Goal: Task Accomplishment & Management: Manage account settings

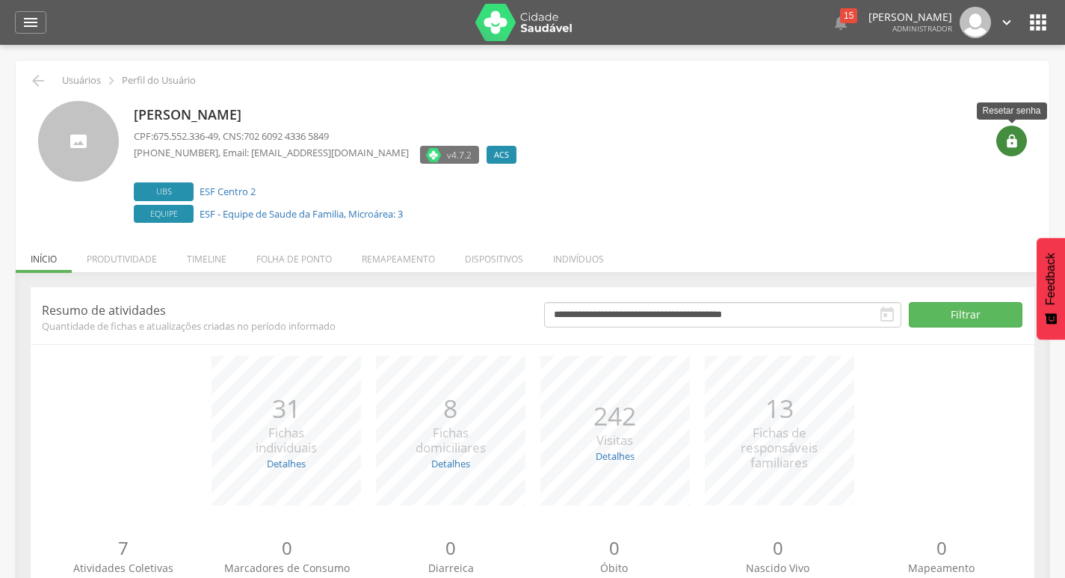
click at [1015, 135] on icon "" at bounding box center [1012, 141] width 15 height 15
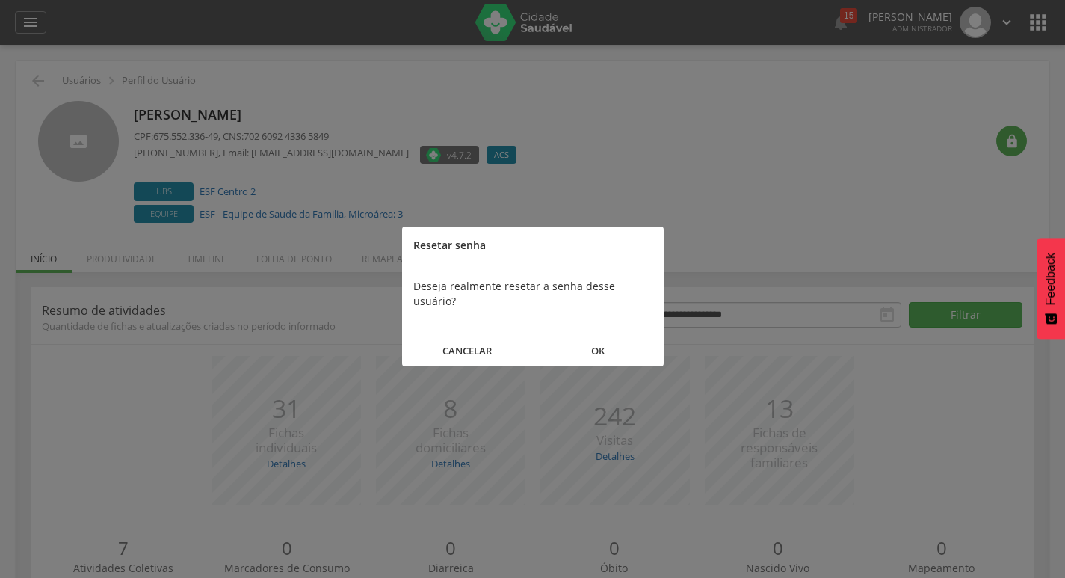
click at [624, 335] on button "OK" at bounding box center [598, 351] width 131 height 32
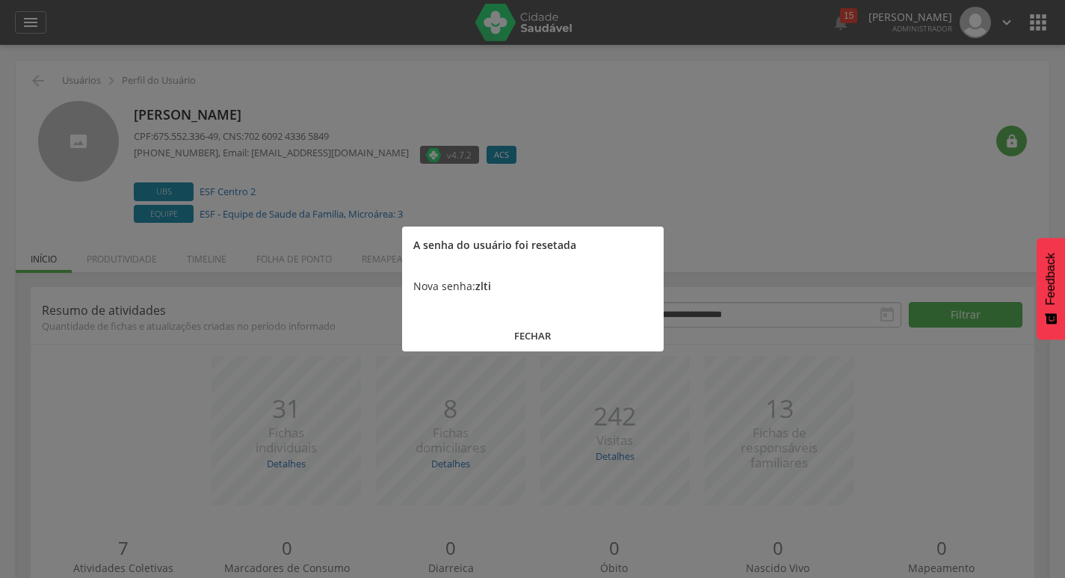
click at [554, 338] on button "FECHAR" at bounding box center [533, 336] width 262 height 32
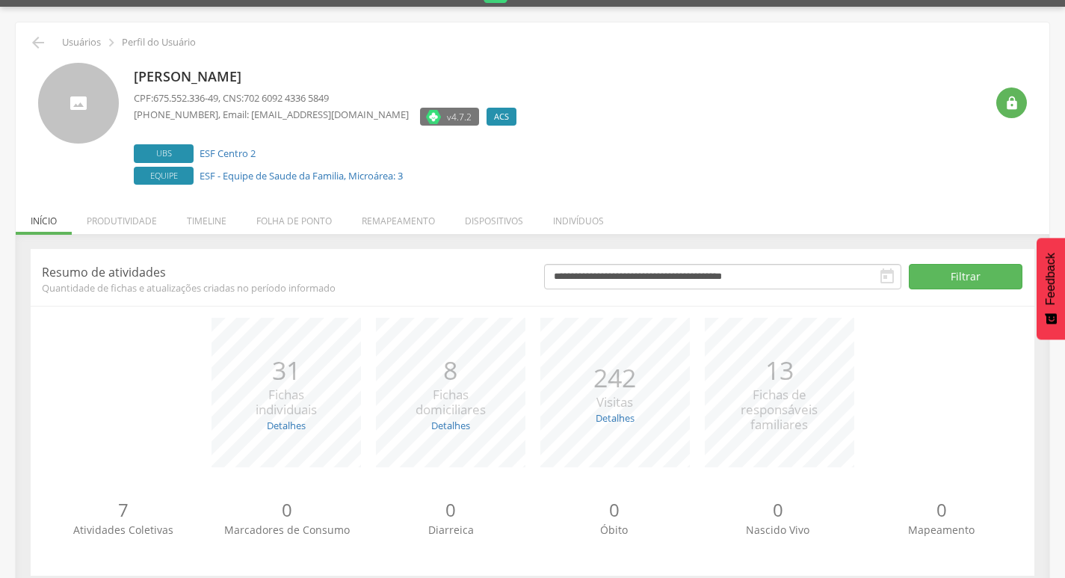
scroll to position [59, 0]
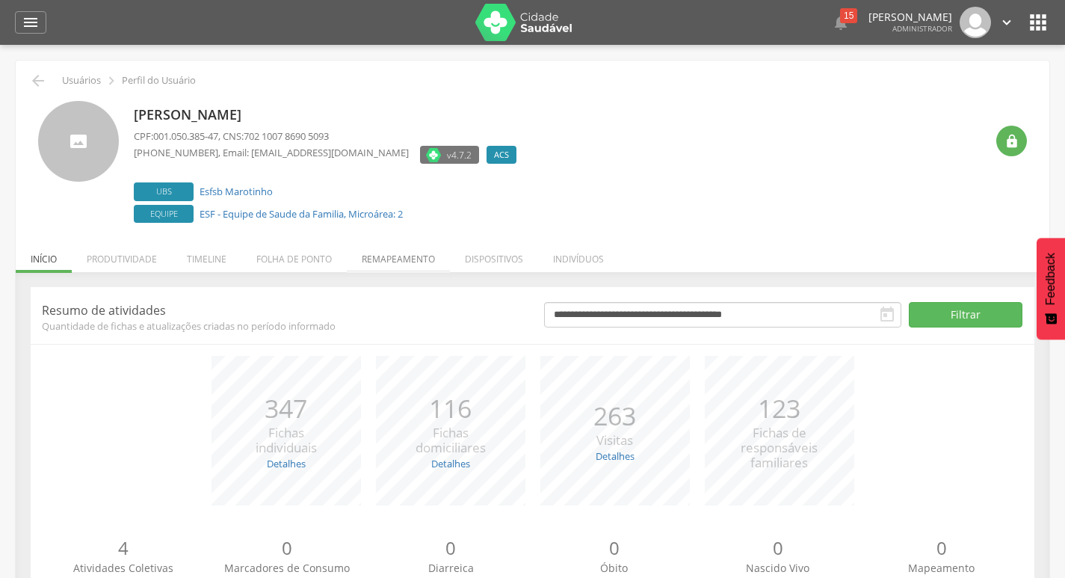
click at [388, 253] on li "Remapeamento" at bounding box center [398, 255] width 103 height 35
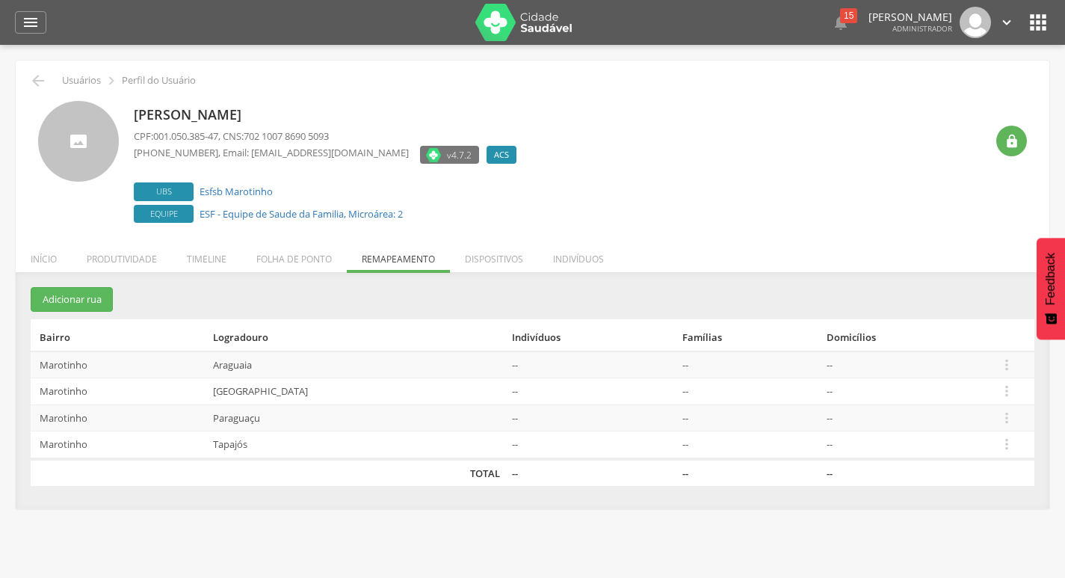
click at [1000, 416] on td " Editar Alocar famílias Desalocar famílias Desvincular ACS" at bounding box center [1014, 417] width 42 height 27
click at [1008, 416] on icon "" at bounding box center [1007, 418] width 16 height 16
click at [985, 361] on link "Desalocar famílias" at bounding box center [955, 359] width 118 height 19
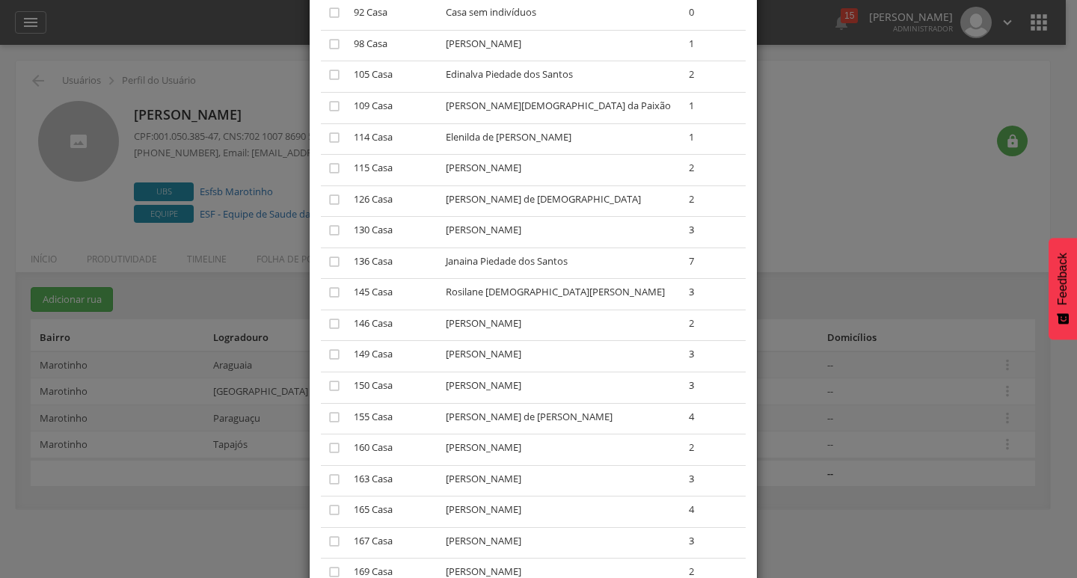
scroll to position [150, 0]
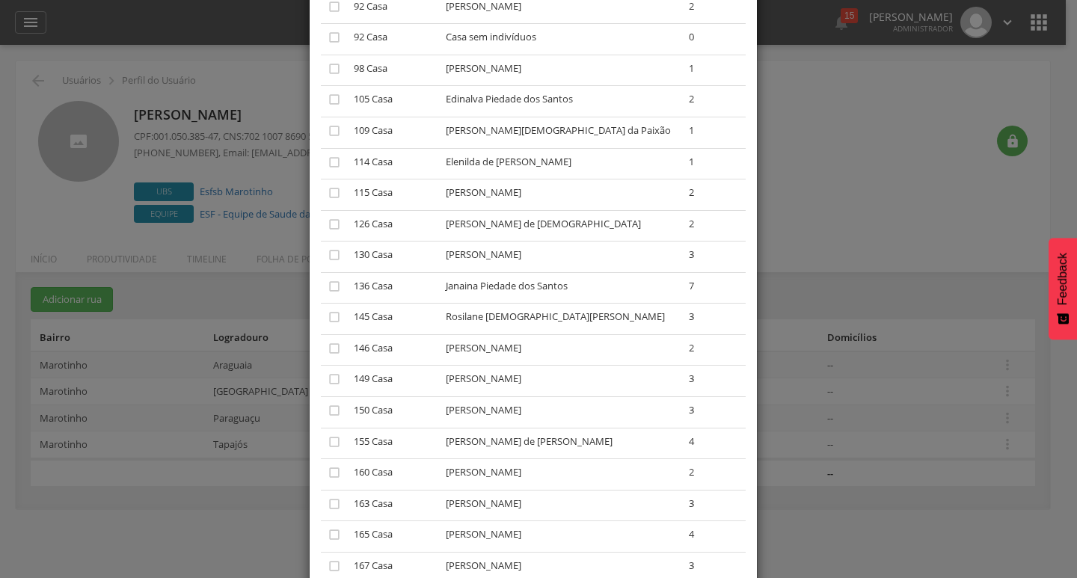
click at [992, 517] on div "× Desalocar Famílias A lista abaixo apresenta as casas da Paraguaçu que estão a…" at bounding box center [538, 289] width 1077 height 578
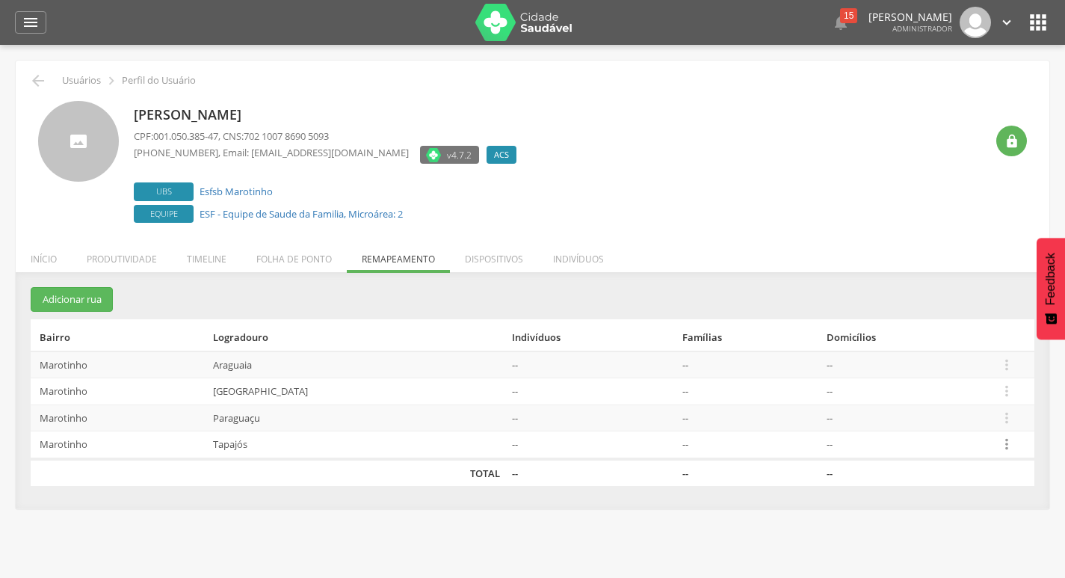
click at [1013, 437] on icon "" at bounding box center [1007, 444] width 16 height 16
click at [955, 392] on link "Desalocar famílias" at bounding box center [955, 385] width 118 height 19
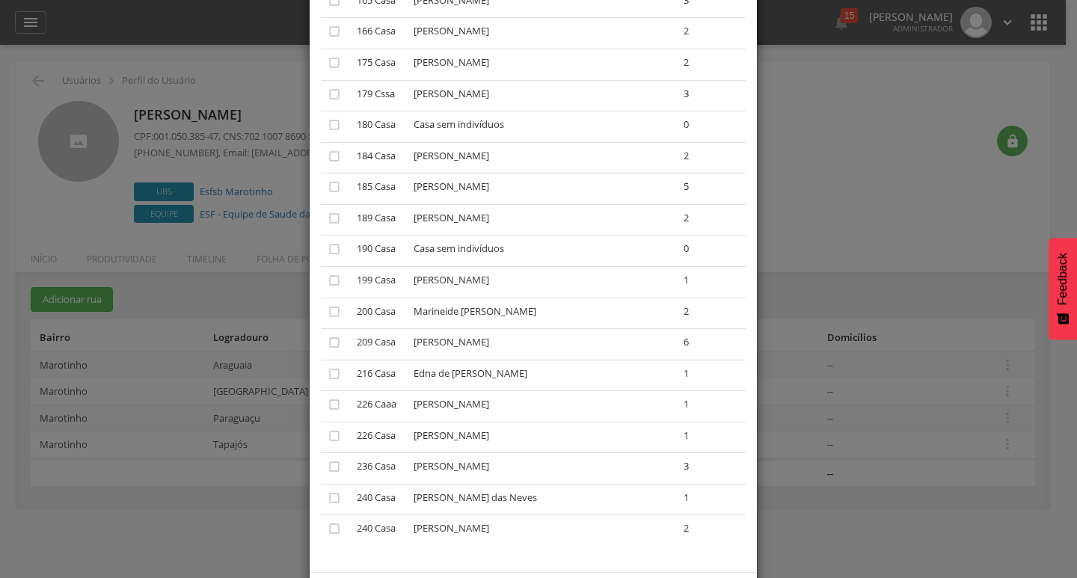
scroll to position [1495, 0]
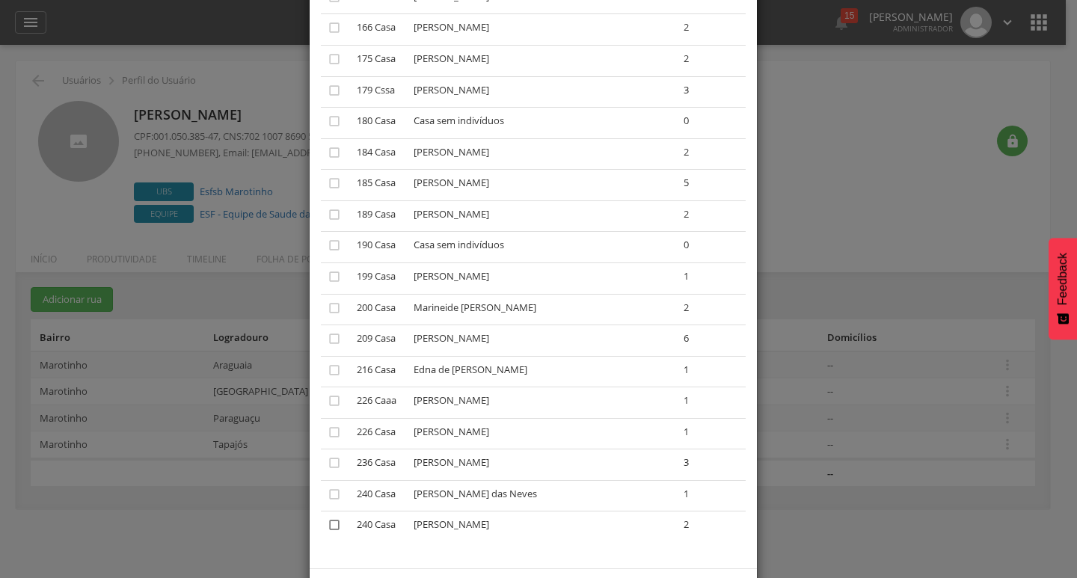
click at [327, 519] on icon "" at bounding box center [334, 524] width 15 height 15
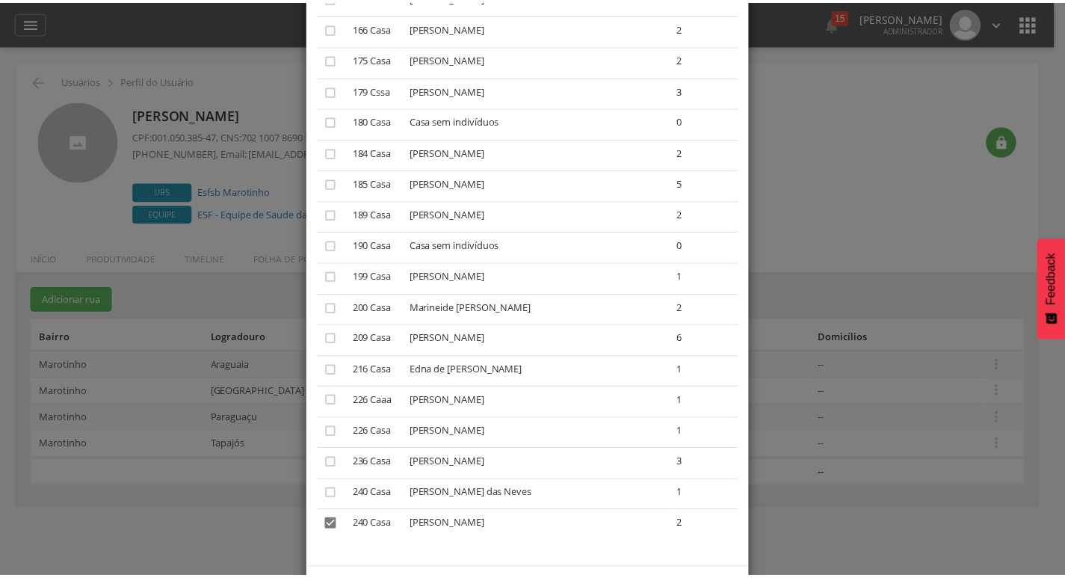
scroll to position [1557, 0]
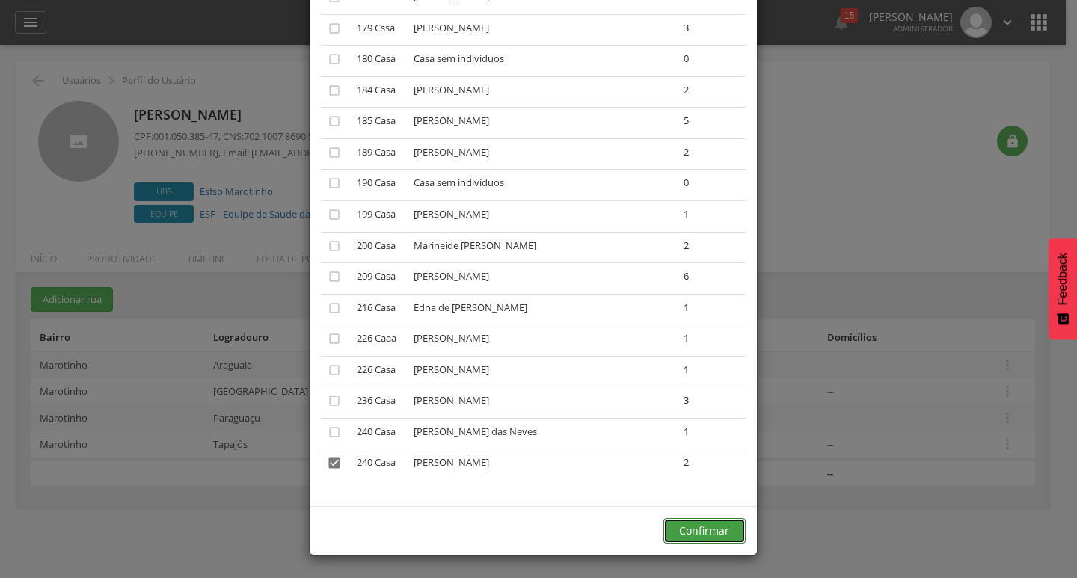
click at [681, 534] on button "Confirmar" at bounding box center [704, 530] width 82 height 25
